Goal: Information Seeking & Learning: Learn about a topic

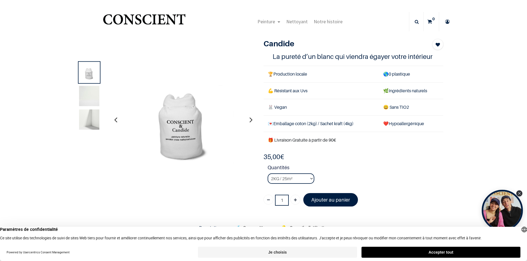
click at [520, 194] on icon "Close Tolstoy widget" at bounding box center [519, 193] width 3 height 3
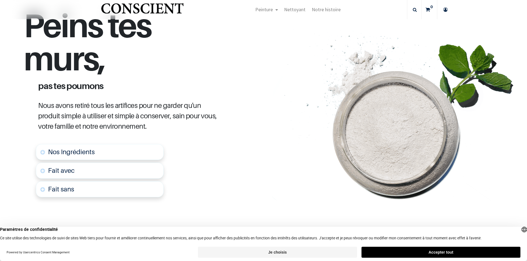
scroll to position [247, 0]
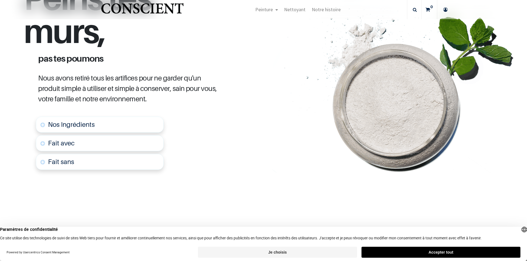
click at [43, 126] on link "Nos Ingrédients" at bounding box center [100, 125] width 128 height 16
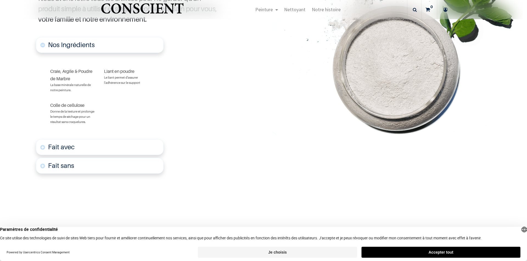
scroll to position [344, 0]
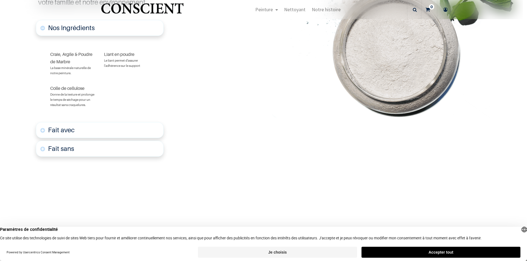
click at [44, 128] on link "Fait avec" at bounding box center [100, 130] width 128 height 16
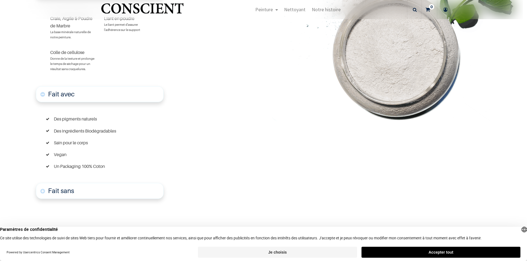
scroll to position [383, 0]
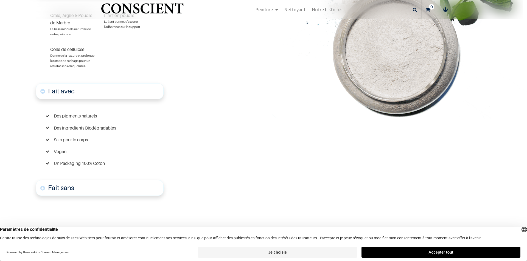
click at [41, 188] on link "Fait sans" at bounding box center [100, 188] width 128 height 16
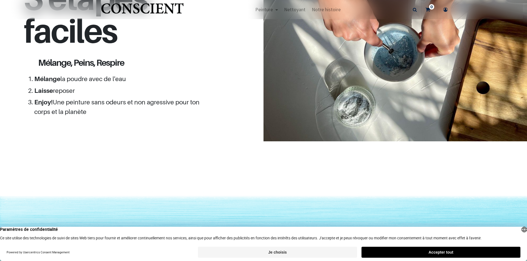
scroll to position [811, 0]
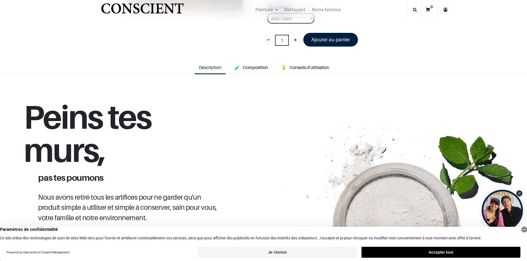
scroll to position [1, 0]
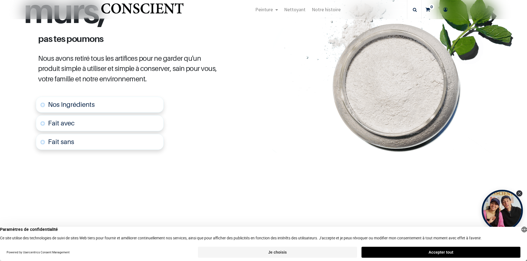
scroll to position [274, 0]
